Goal: Task Accomplishment & Management: Use online tool/utility

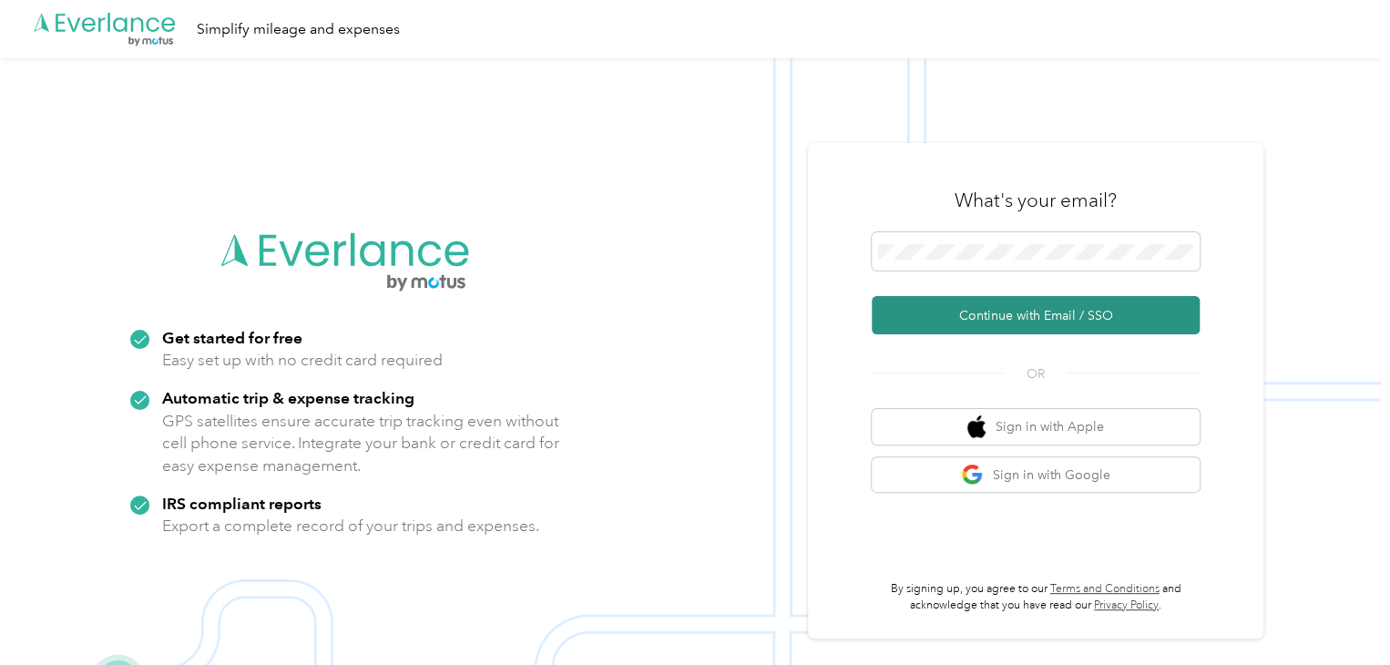
click at [1025, 315] on button "Continue with Email / SSO" at bounding box center [1036, 315] width 328 height 38
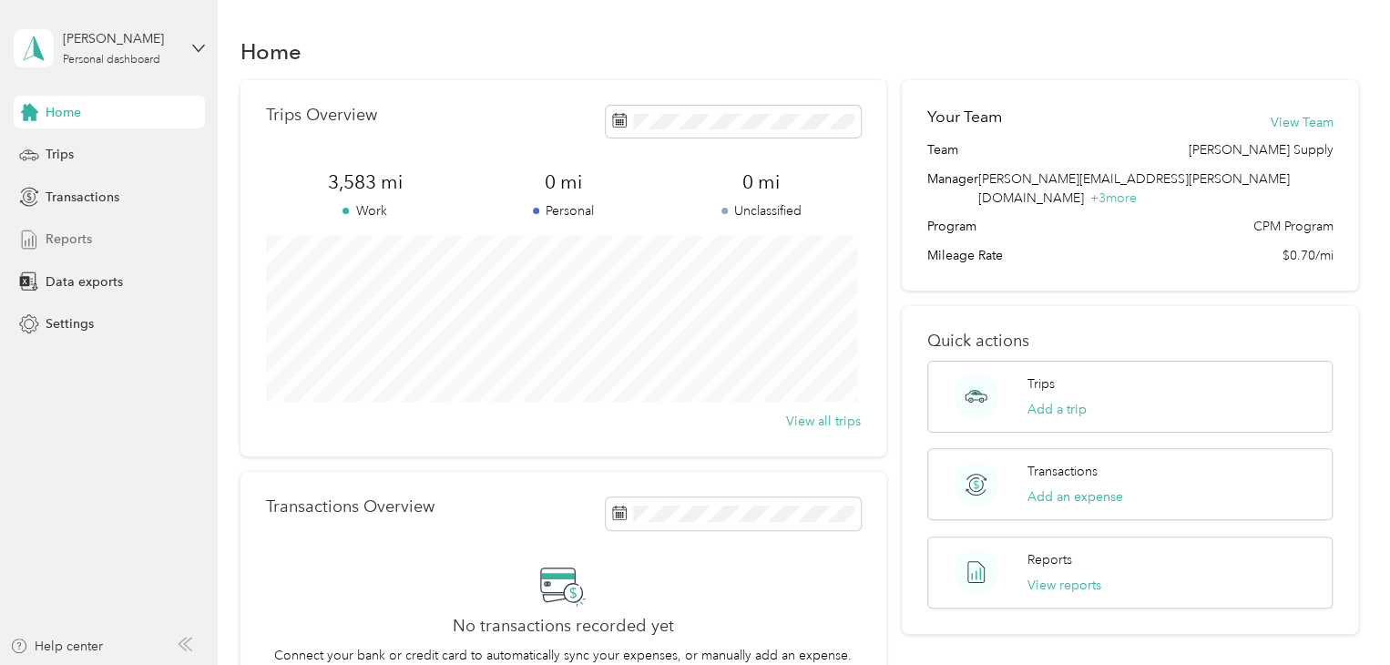
click at [74, 234] on span "Reports" at bounding box center [69, 239] width 46 height 19
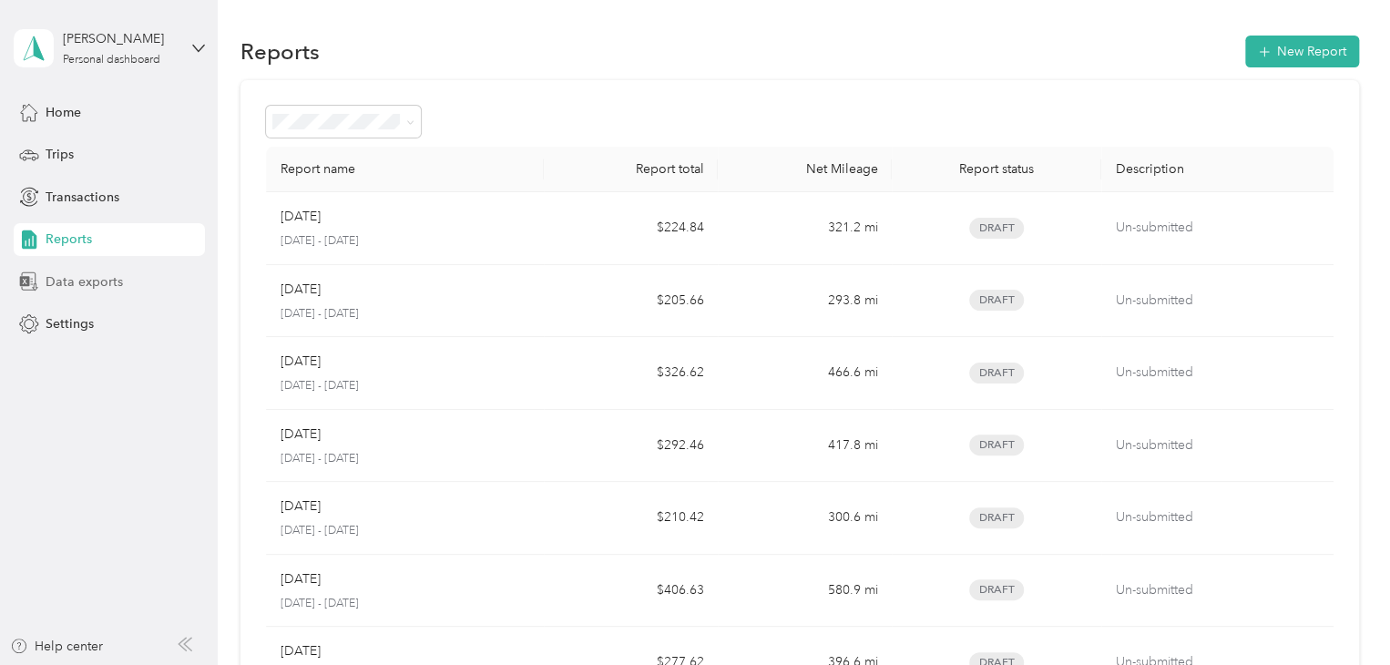
click at [81, 280] on span "Data exports" at bounding box center [84, 281] width 77 height 19
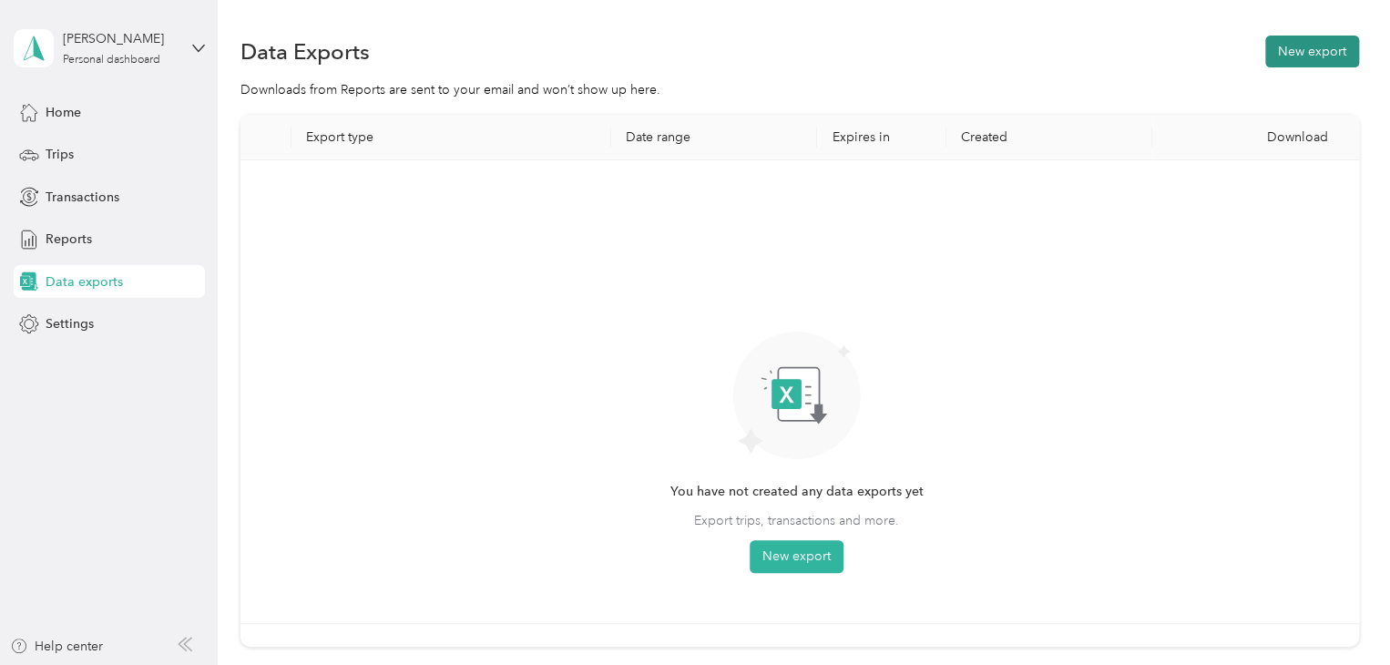
click at [1302, 54] on button "New export" at bounding box center [1312, 52] width 94 height 32
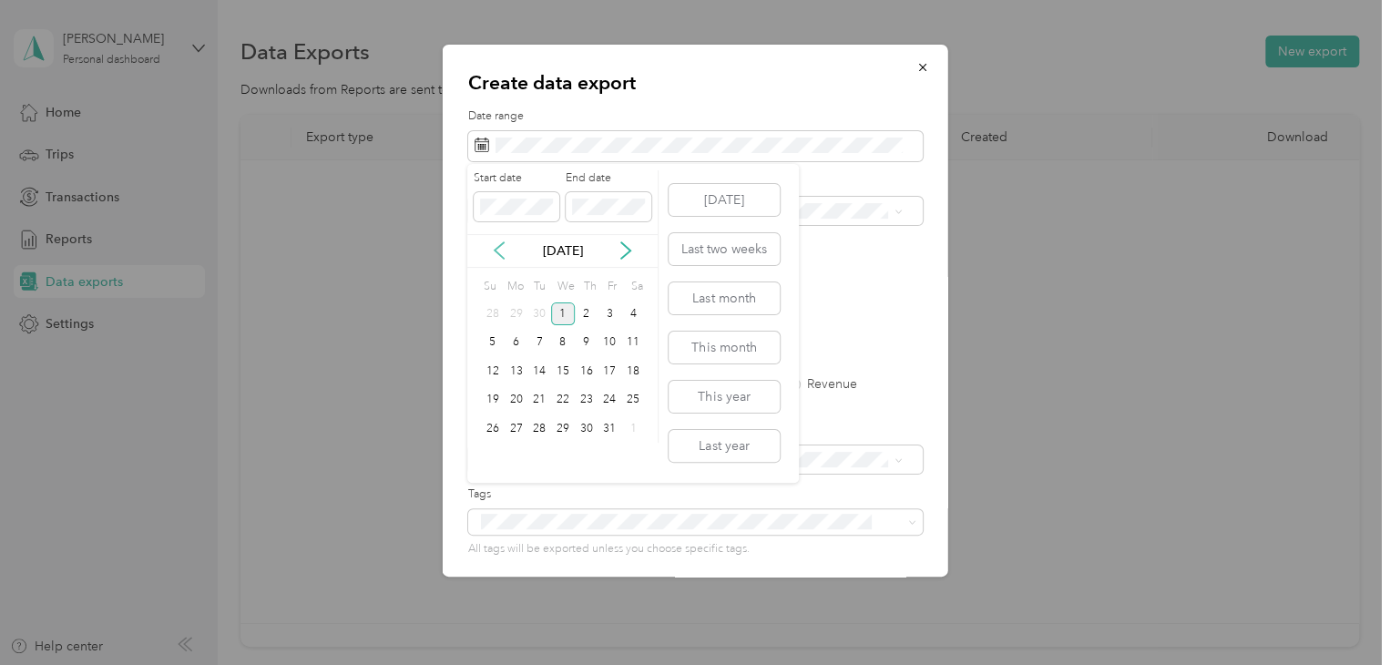
click at [504, 243] on icon at bounding box center [499, 250] width 18 height 18
click at [502, 245] on icon at bounding box center [499, 250] width 18 height 18
click at [612, 317] on div "1" at bounding box center [610, 313] width 24 height 23
click at [537, 250] on p "[DATE]" at bounding box center [563, 250] width 77 height 19
click at [623, 251] on icon at bounding box center [626, 250] width 18 height 18
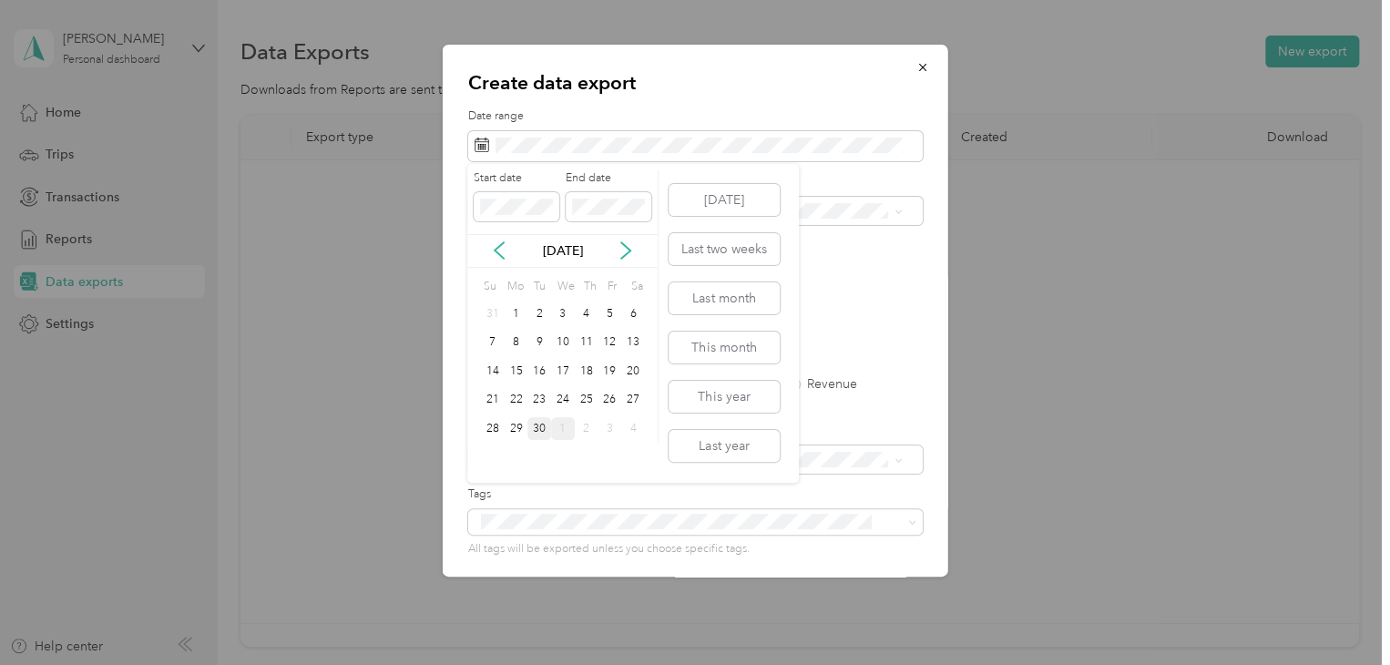
click at [537, 424] on div "30" at bounding box center [539, 428] width 24 height 23
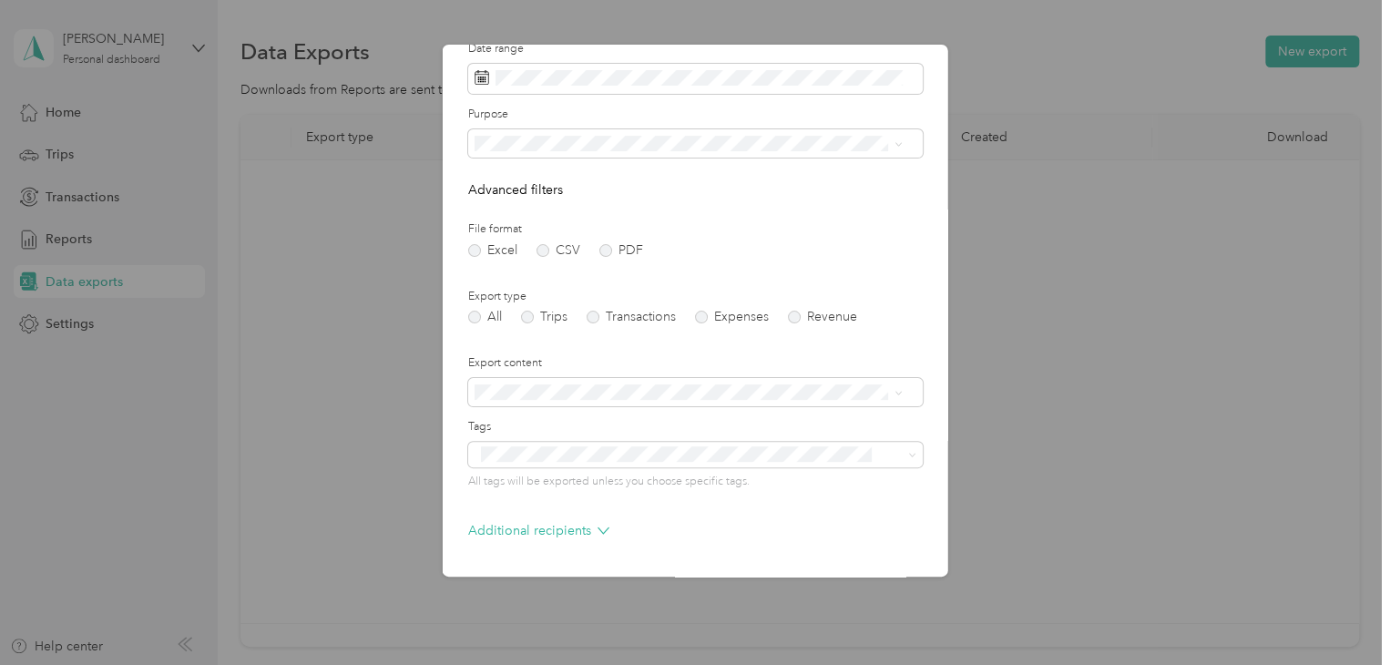
scroll to position [130, 0]
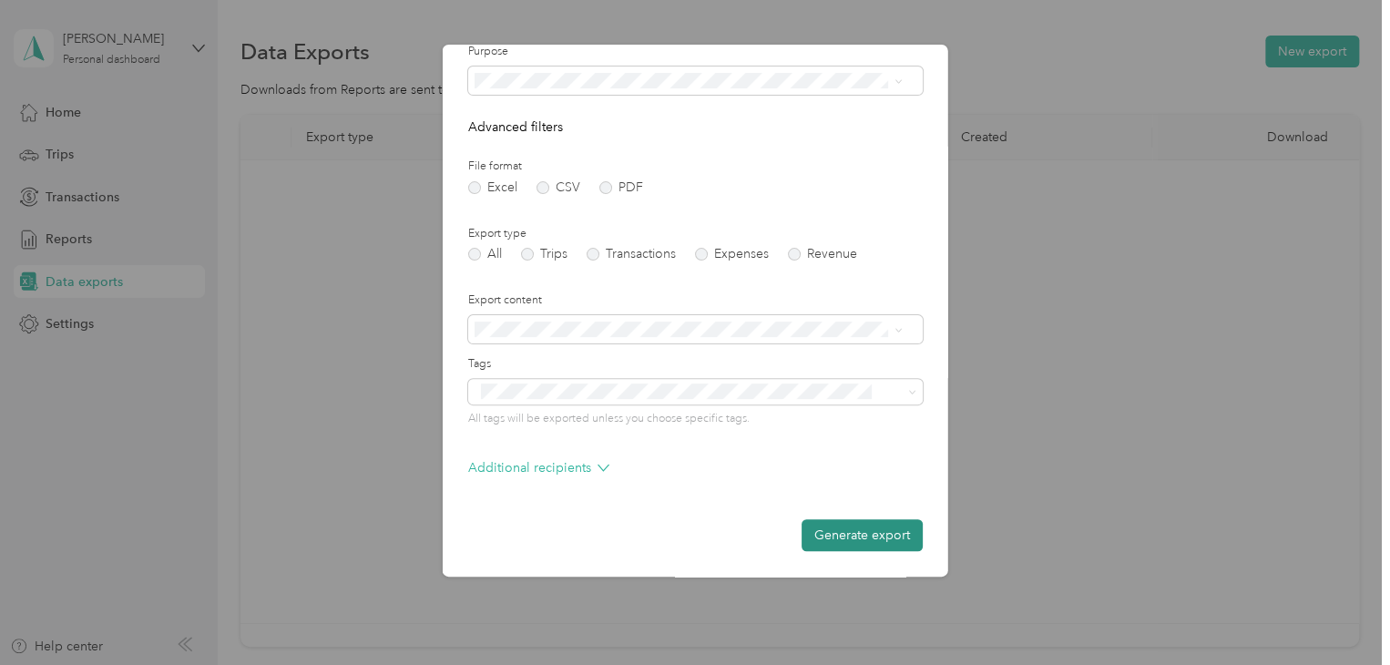
click at [844, 535] on button "Generate export" at bounding box center [862, 535] width 121 height 32
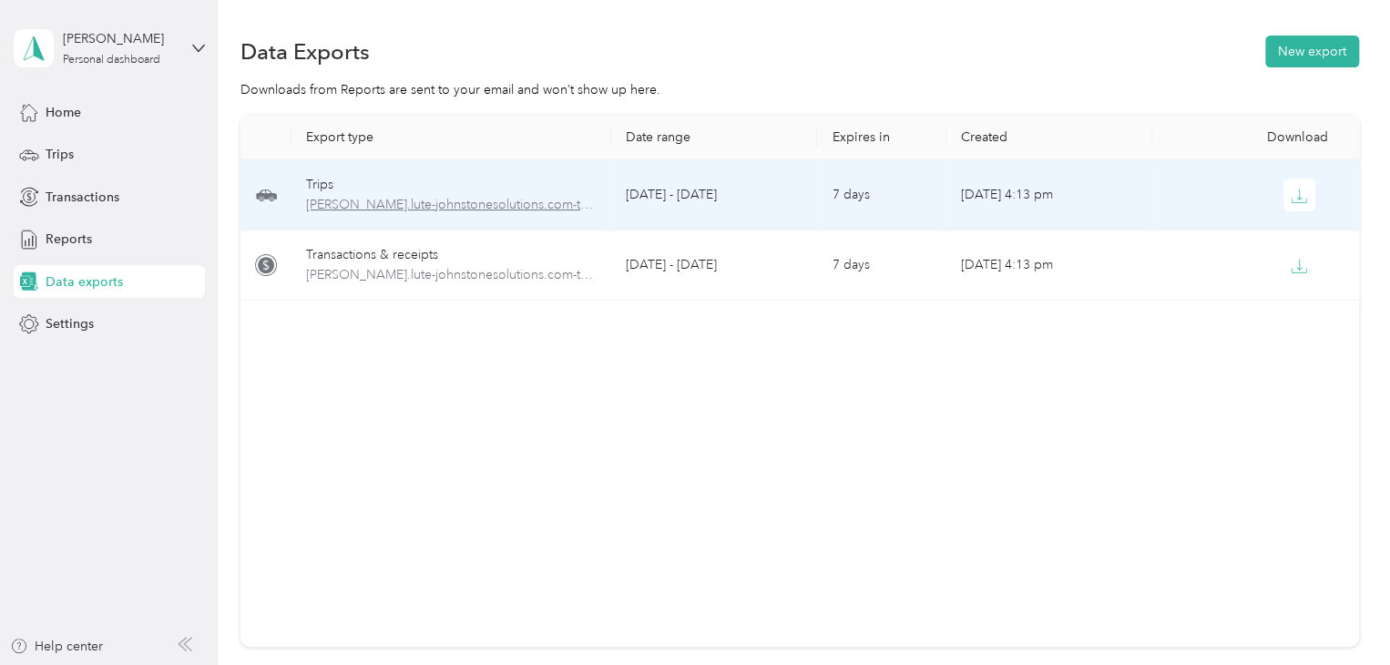
click at [502, 209] on span "[PERSON_NAME].lute-johnstonesolutions.com-trips-2025-08-01-2025-09-30.xlsx" at bounding box center [451, 205] width 291 height 20
click at [1298, 196] on icon "button" at bounding box center [1299, 196] width 16 height 16
